Goal: Navigation & Orientation: Find specific page/section

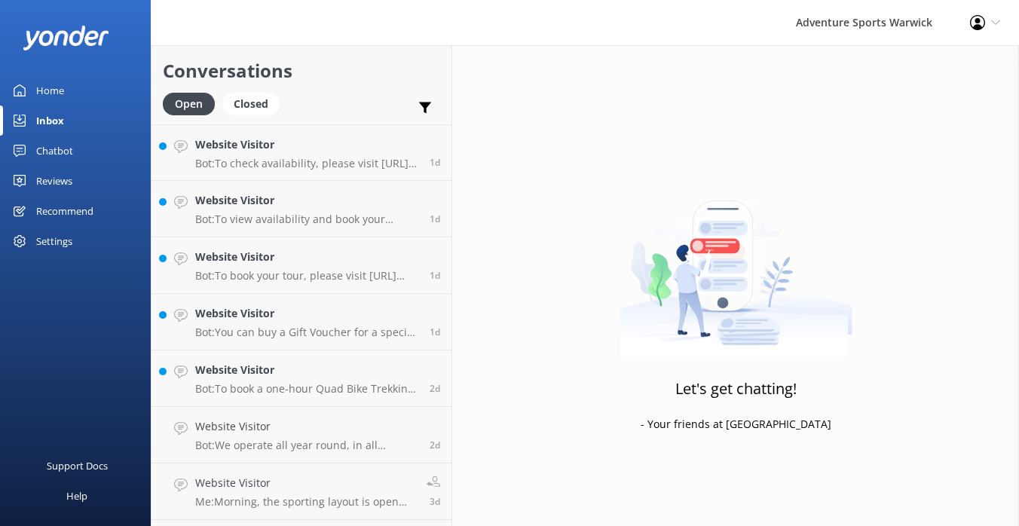
click at [45, 97] on div "Home" at bounding box center [50, 90] width 28 height 30
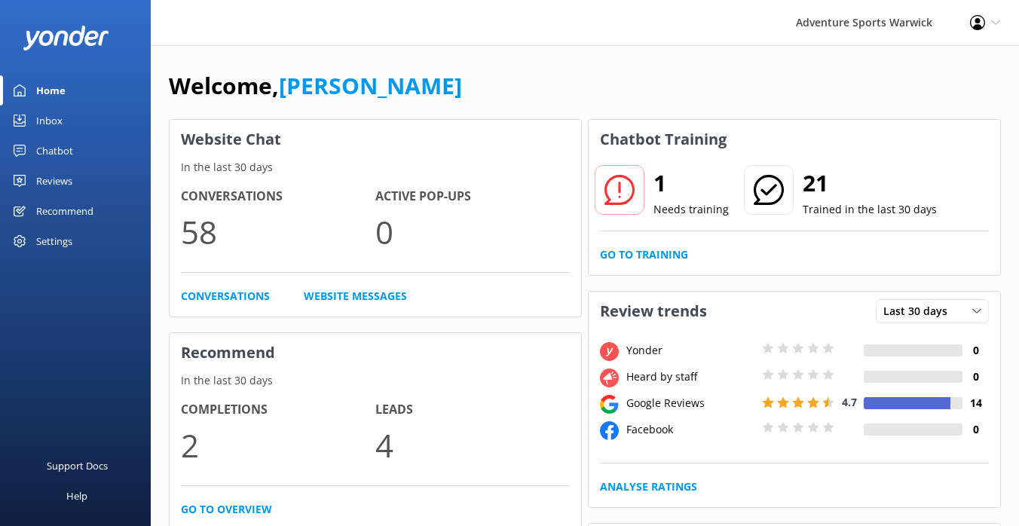
click at [63, 174] on div "Reviews" at bounding box center [54, 181] width 36 height 30
